Goal: Task Accomplishment & Management: Manage account settings

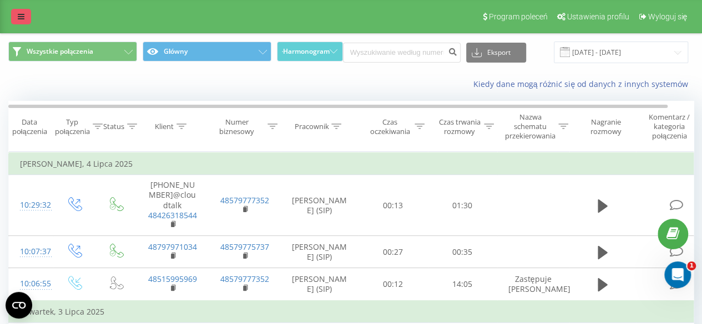
click at [22, 14] on icon at bounding box center [21, 17] width 7 height 8
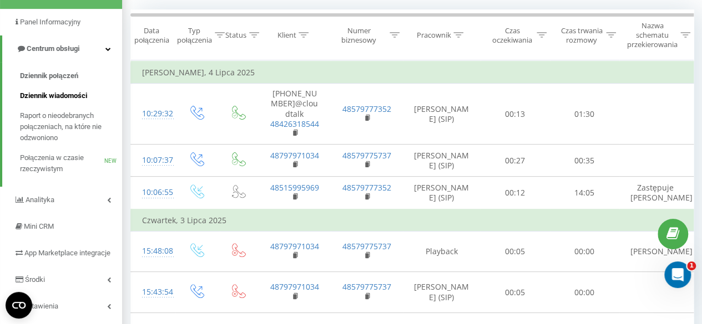
scroll to position [166, 0]
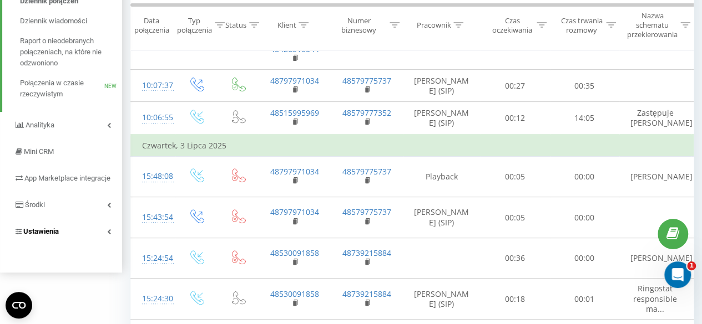
click at [38, 236] on span "Ustawienia" at bounding box center [40, 231] width 35 height 8
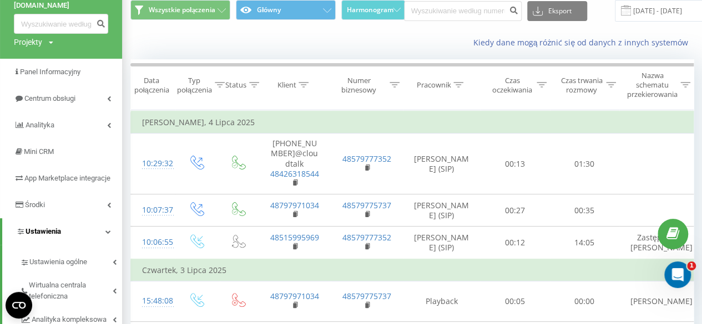
scroll to position [97, 0]
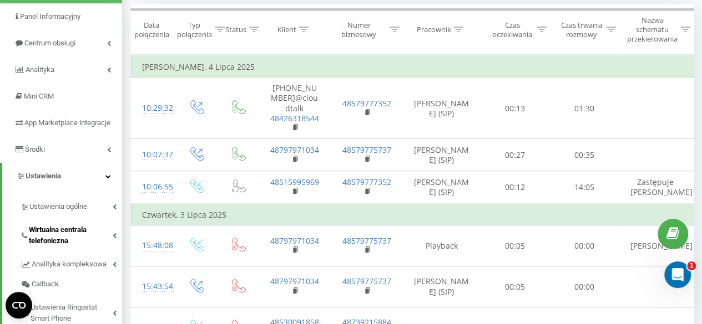
click at [44, 241] on span "Wirtualna centrala telefoniczna" at bounding box center [71, 236] width 84 height 22
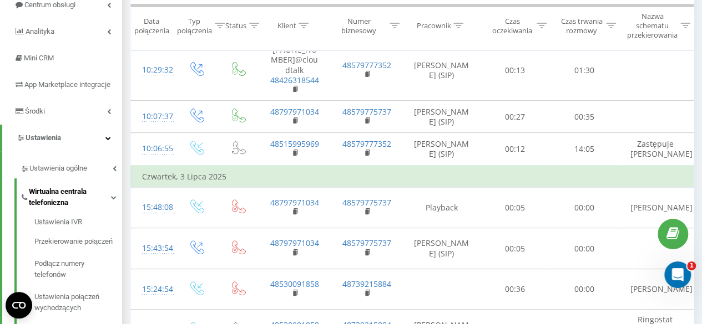
scroll to position [153, 0]
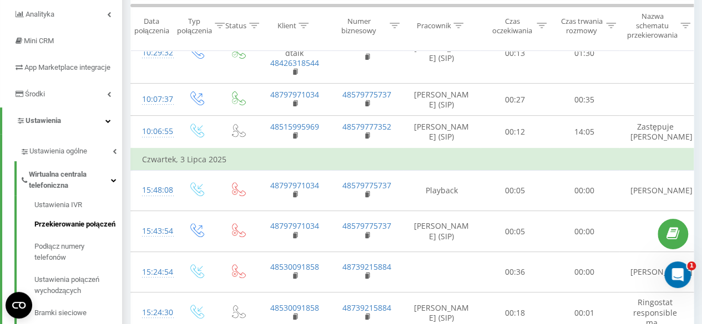
click at [48, 230] on span "Przekierowanie połączeń" at bounding box center [74, 224] width 81 height 11
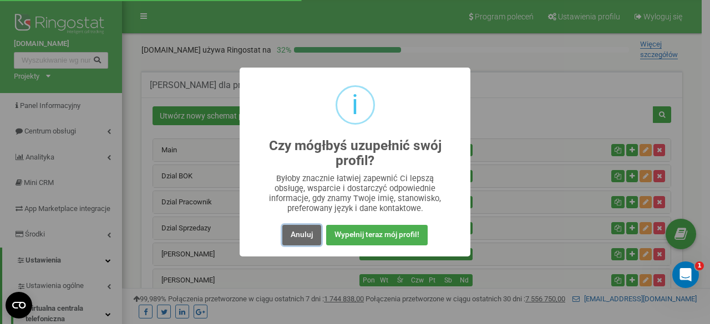
click at [287, 232] on button "Anuluj" at bounding box center [301, 235] width 39 height 21
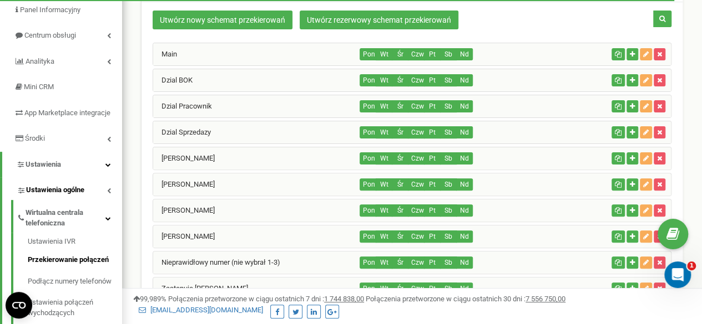
scroll to position [111, 0]
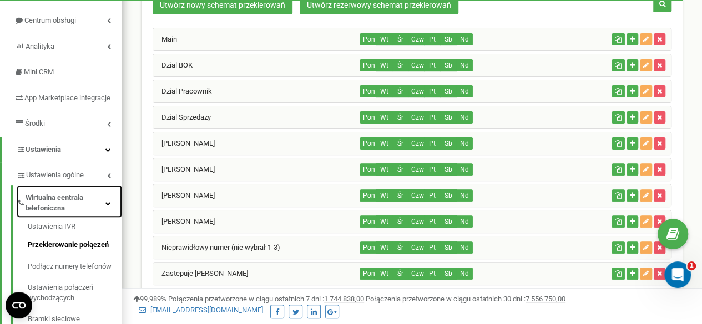
click at [64, 214] on span "Wirtualna centrala telefoniczna" at bounding box center [66, 203] width 80 height 21
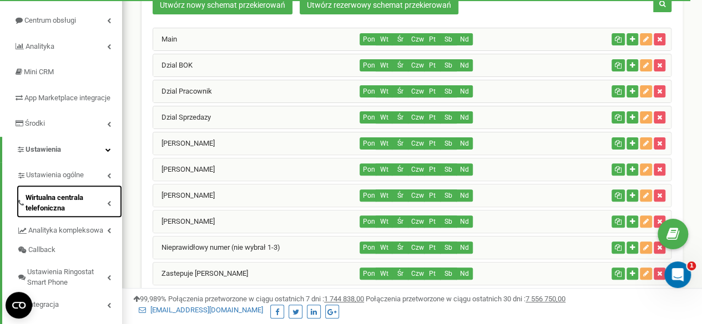
click at [65, 209] on span "Wirtualna centrala telefoniczna" at bounding box center [67, 203] width 82 height 21
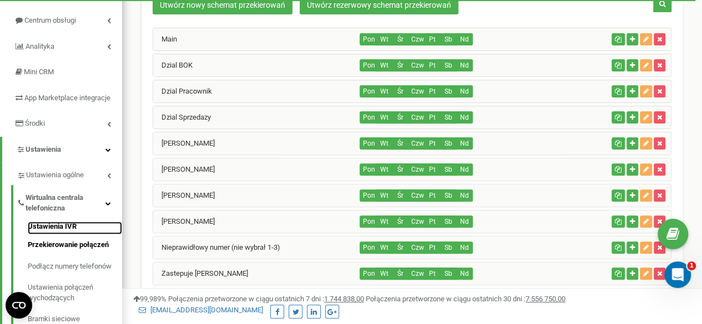
click at [55, 233] on link "Ustawienia IVR" at bounding box center [75, 228] width 94 height 13
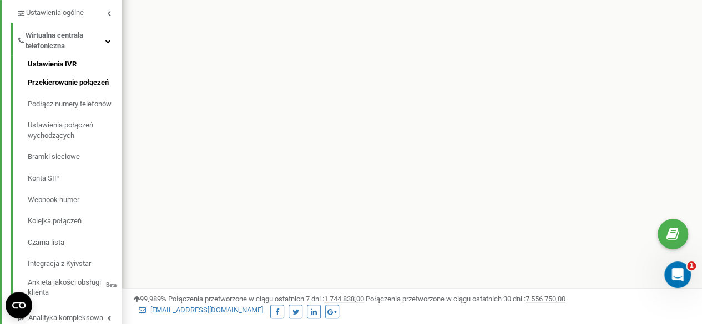
scroll to position [166, 0]
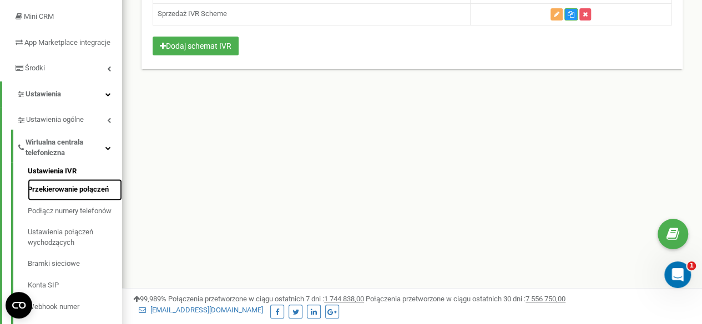
click at [75, 200] on link "Przekierowanie połączeń" at bounding box center [75, 190] width 94 height 22
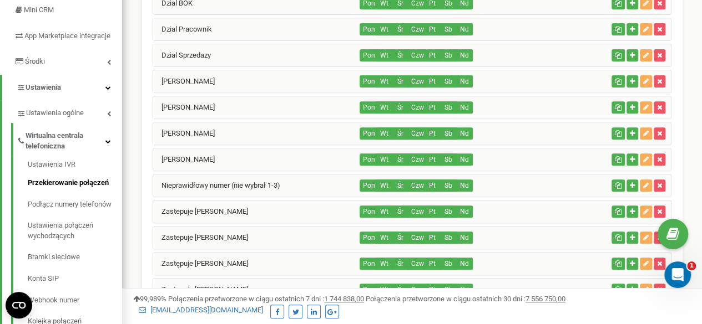
scroll to position [222, 0]
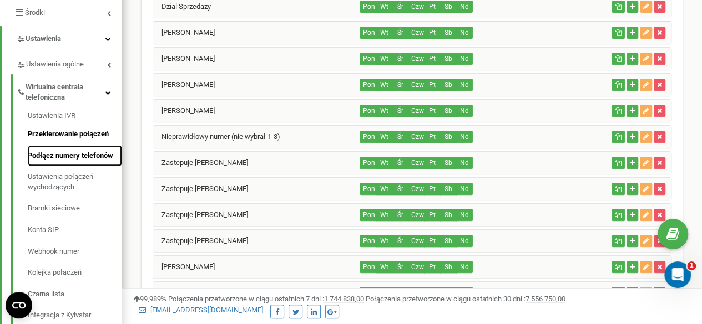
click at [75, 164] on link "Podłącz numery telefonów" at bounding box center [75, 156] width 94 height 22
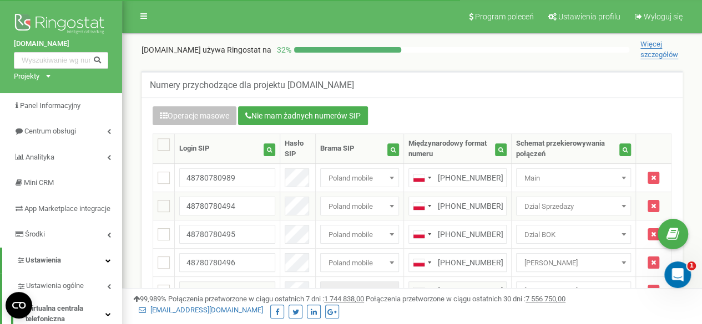
scroll to position [55, 0]
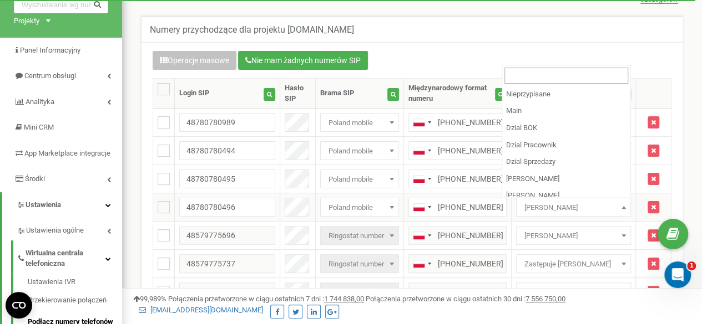
click at [589, 207] on span "[PERSON_NAME]" at bounding box center [573, 208] width 107 height 16
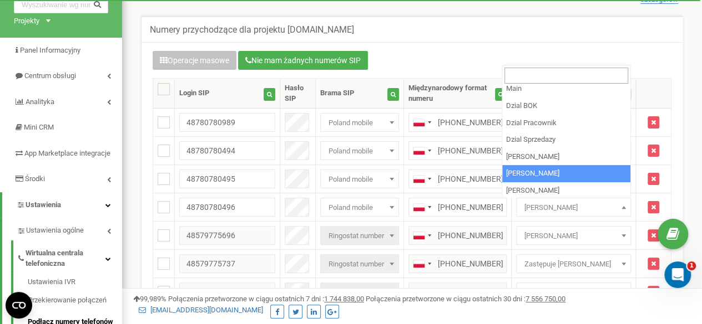
scroll to position [44, 0]
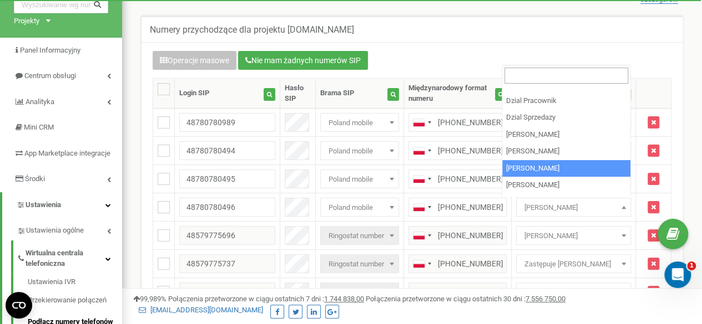
select select "227976"
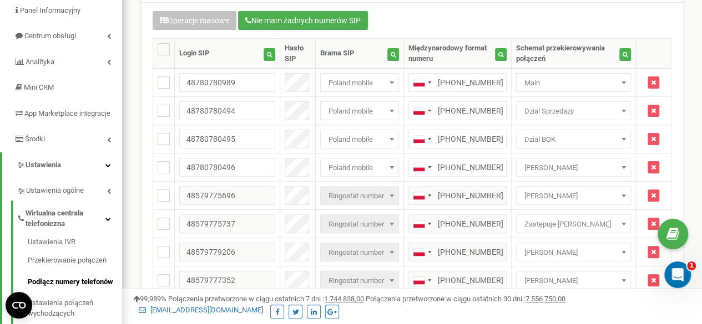
scroll to position [111, 0]
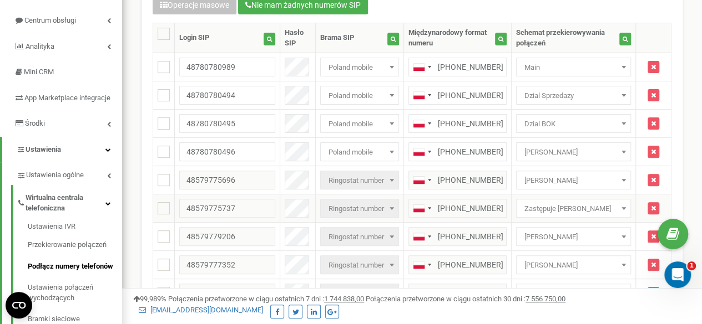
click at [625, 208] on b at bounding box center [623, 208] width 4 height 3
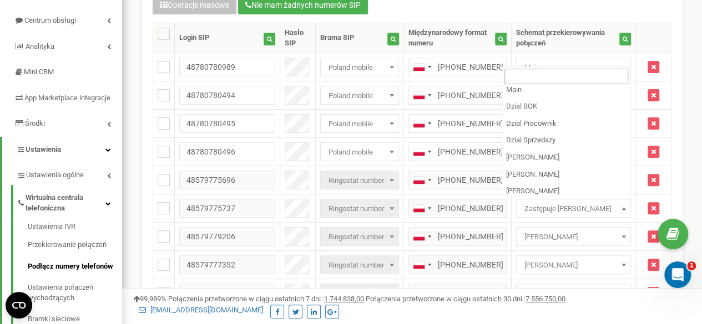
scroll to position [44, 0]
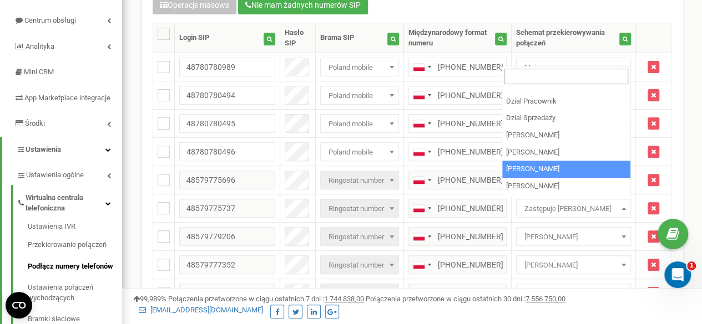
select select "227976"
